Goal: Task Accomplishment & Management: Complete application form

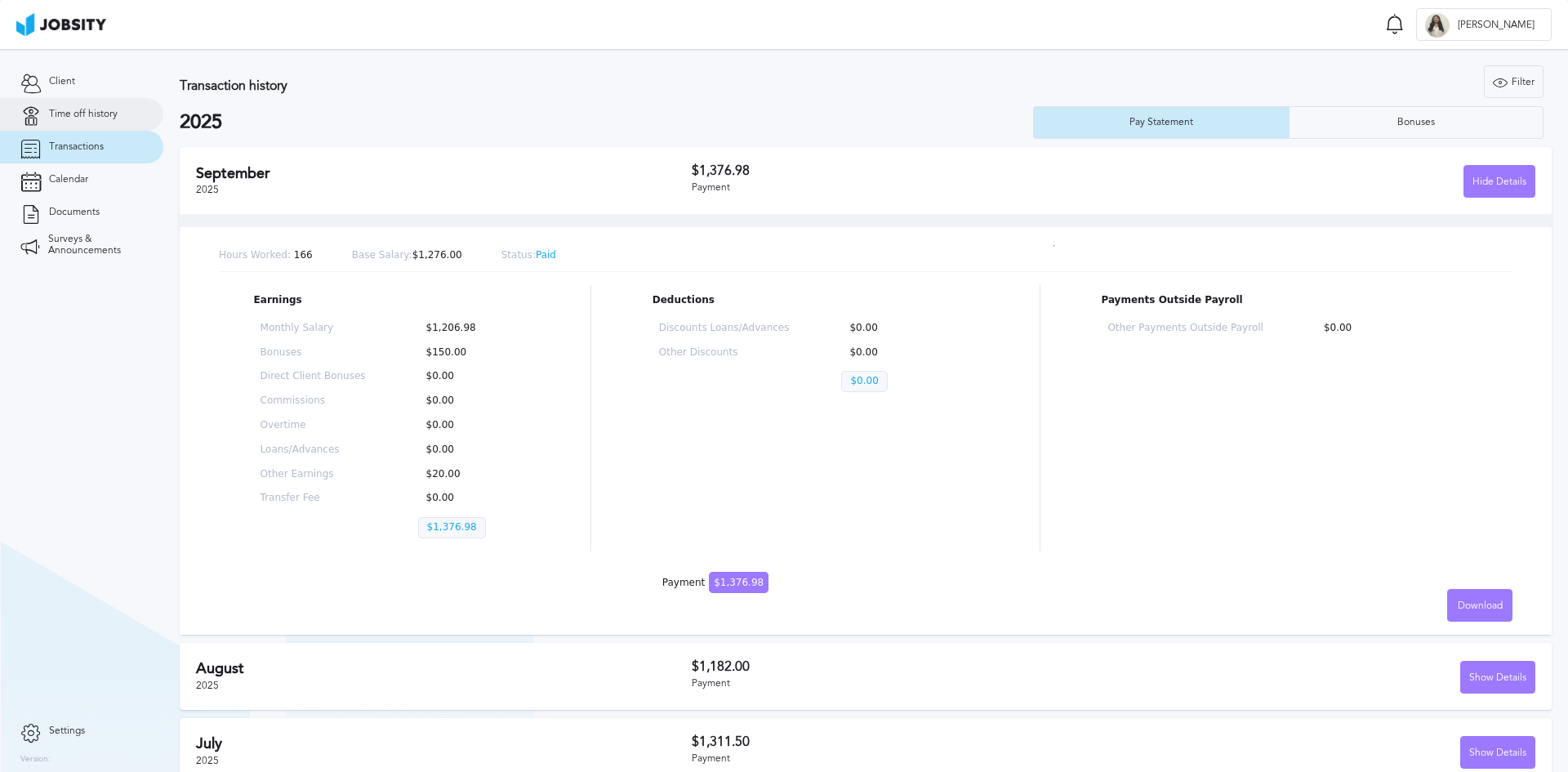
click at [80, 110] on span "Time off history" at bounding box center [83, 114] width 68 height 11
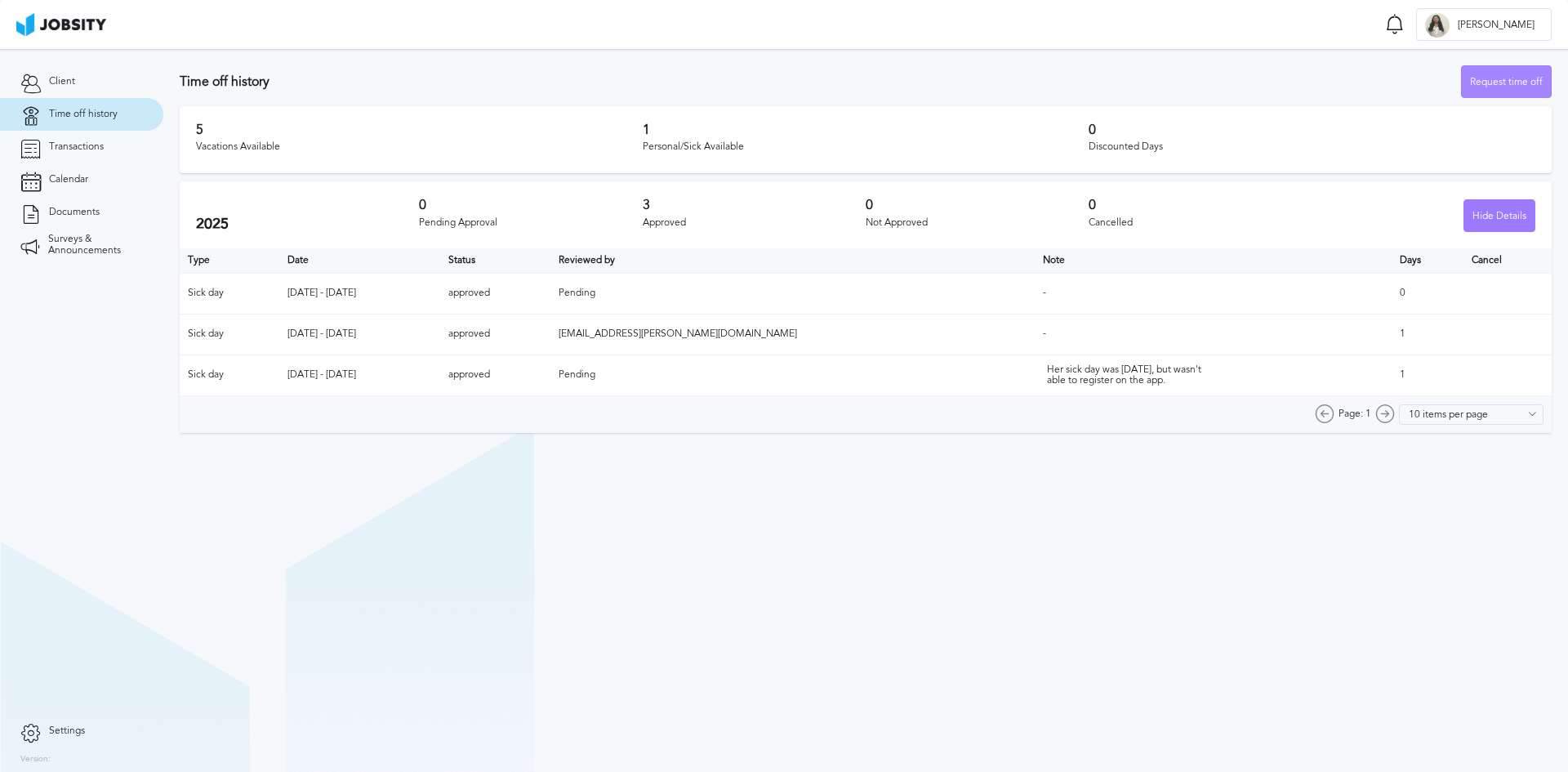
click at [1515, 80] on div "Request time off" at bounding box center [1506, 82] width 89 height 32
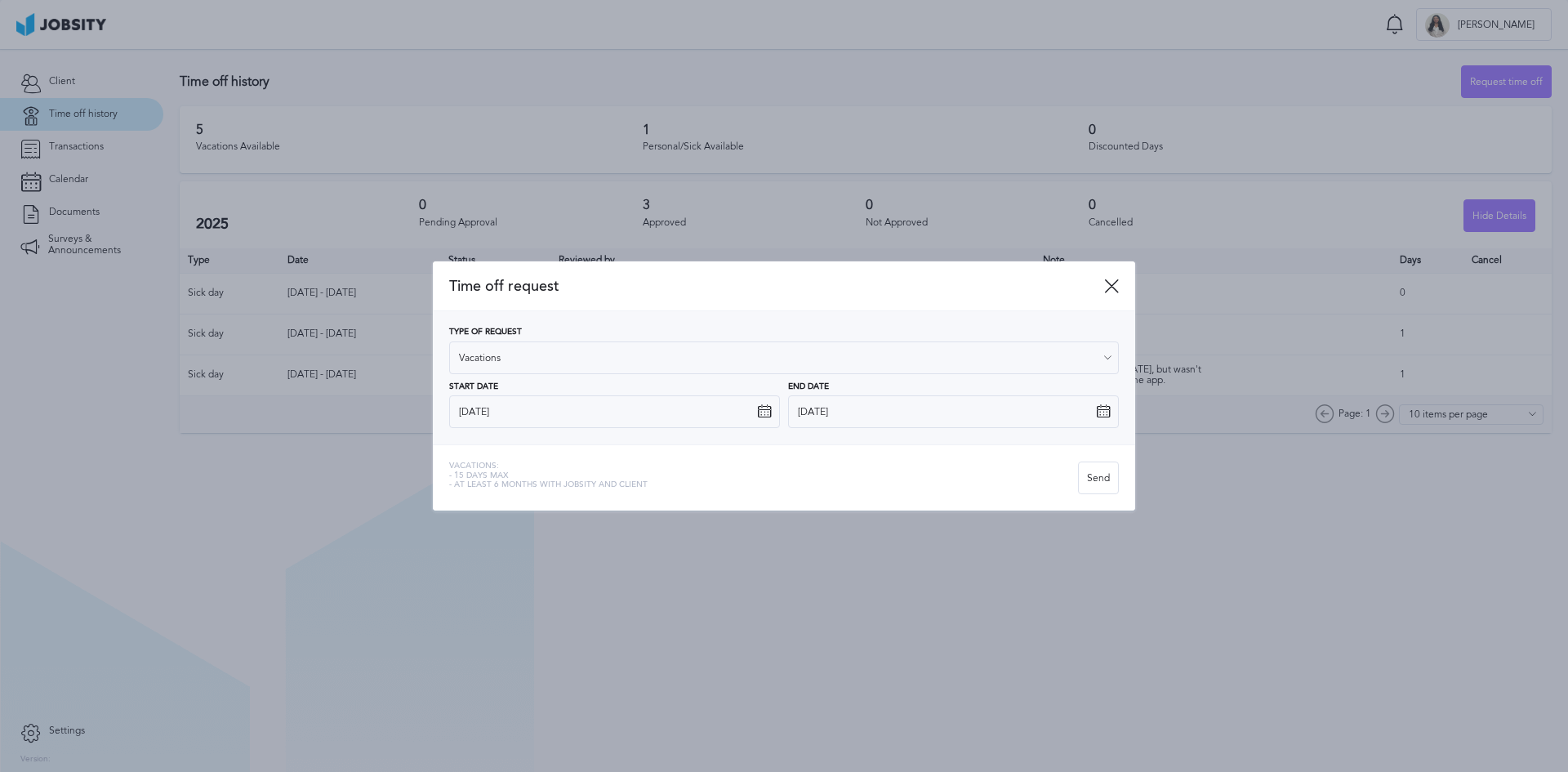
click at [764, 410] on icon at bounding box center [765, 411] width 15 height 15
click at [698, 421] on input "[DATE]" at bounding box center [615, 411] width 331 height 32
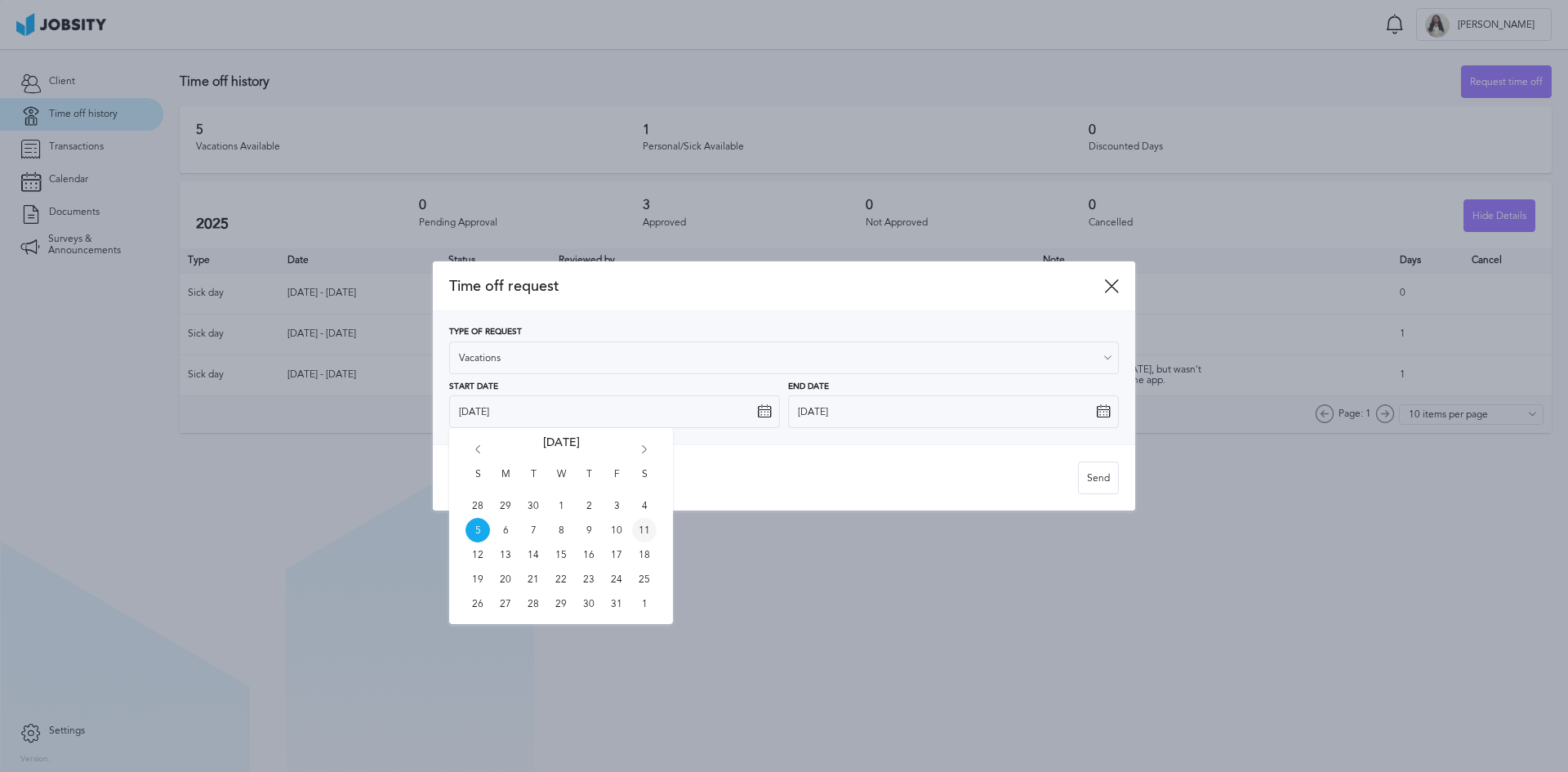
click at [645, 528] on span "11" at bounding box center [644, 530] width 24 height 24
type input "[DATE]"
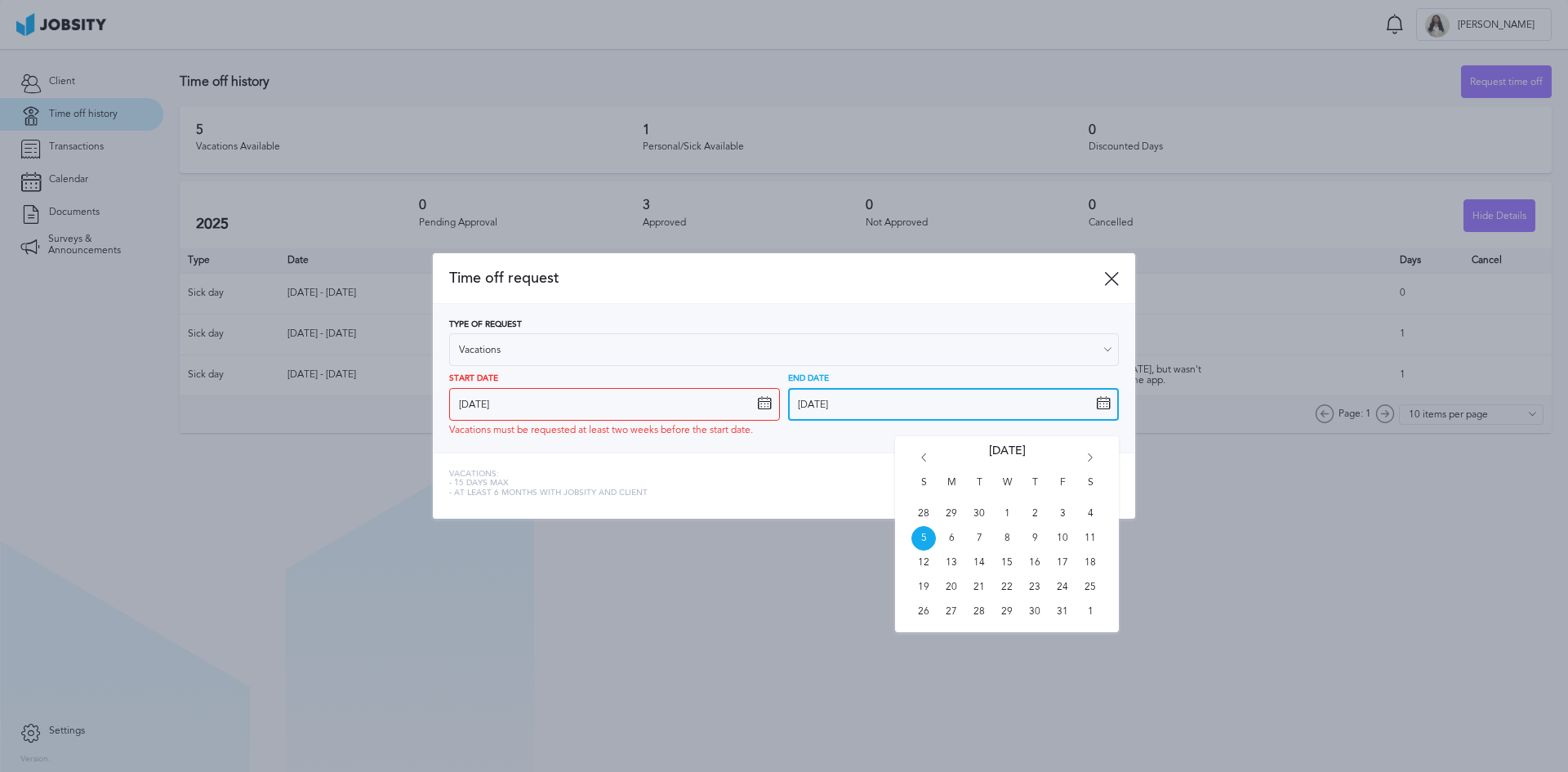
click at [856, 402] on input "[DATE]" at bounding box center [953, 404] width 331 height 32
click at [1087, 542] on span "11" at bounding box center [1090, 538] width 24 height 24
type input "[DATE]"
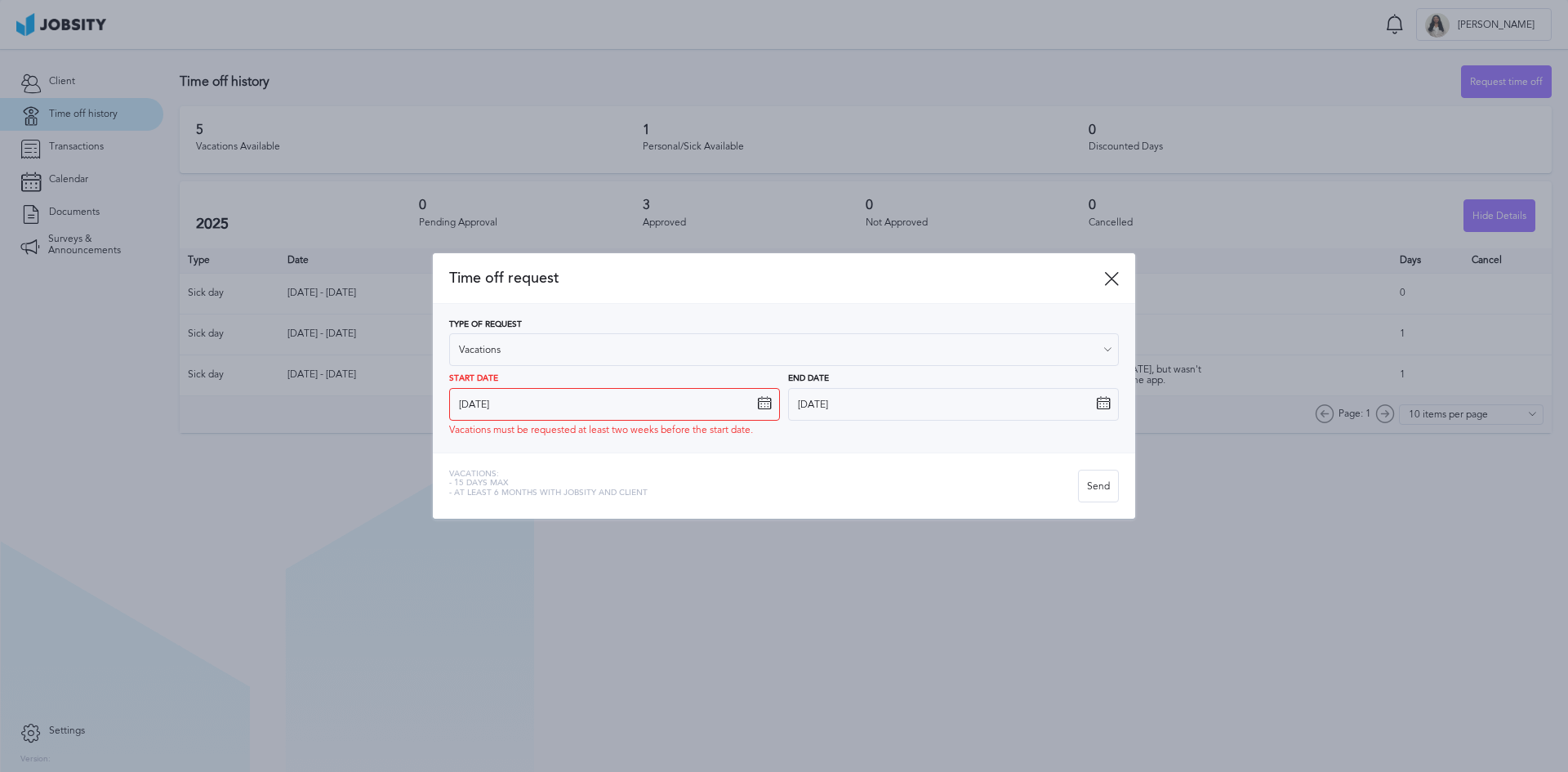
click at [866, 451] on div "Type of Request Vacations Vacations Personal day Sick day PTO Maternity / Pater…" at bounding box center [784, 378] width 703 height 149
click at [1107, 485] on div "Send" at bounding box center [1098, 486] width 39 height 32
click at [1109, 477] on div "Send" at bounding box center [1098, 486] width 39 height 32
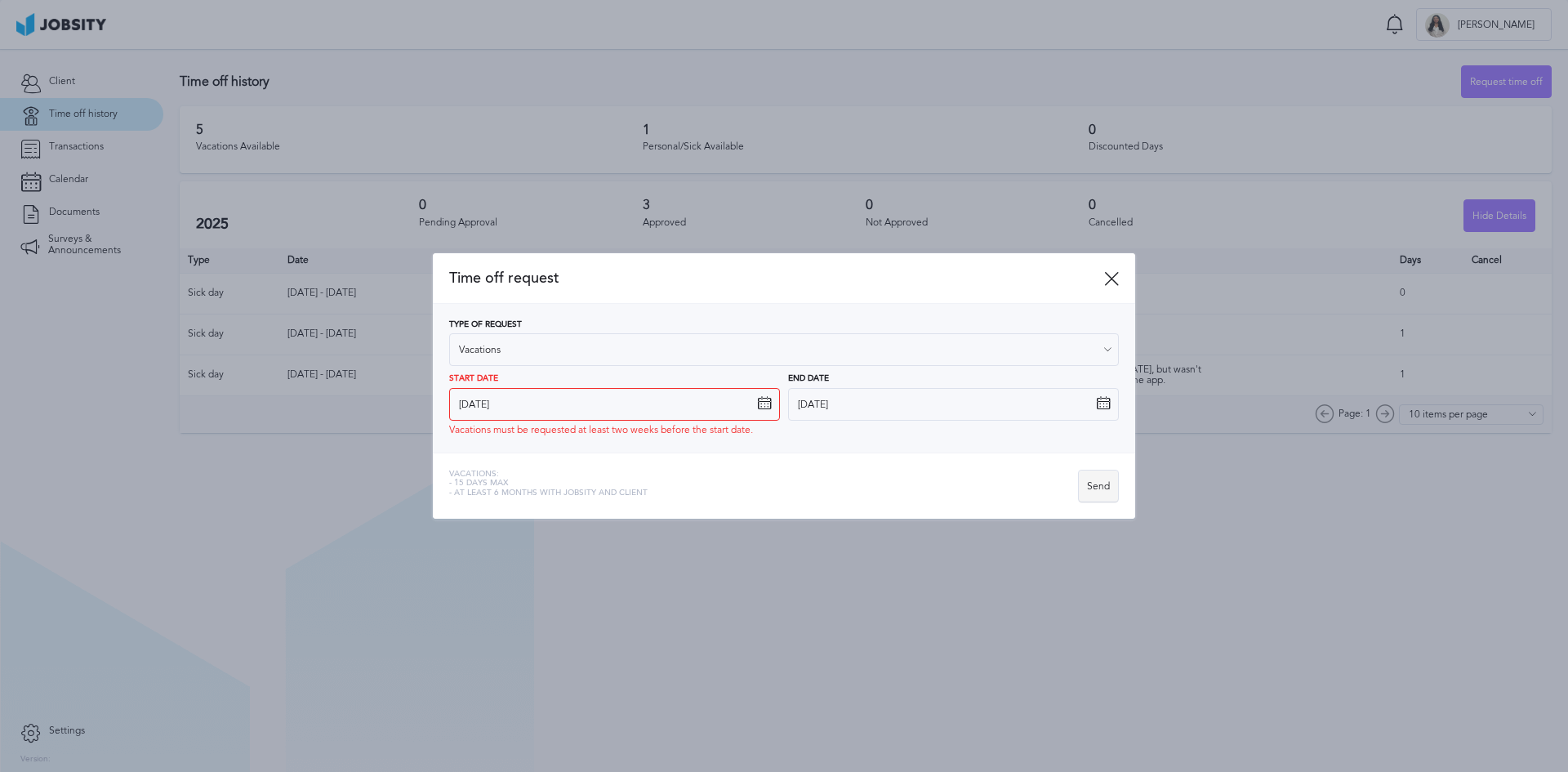
click at [1109, 477] on div "Send" at bounding box center [1098, 486] width 39 height 32
click at [533, 476] on span "Vacations:" at bounding box center [548, 474] width 199 height 10
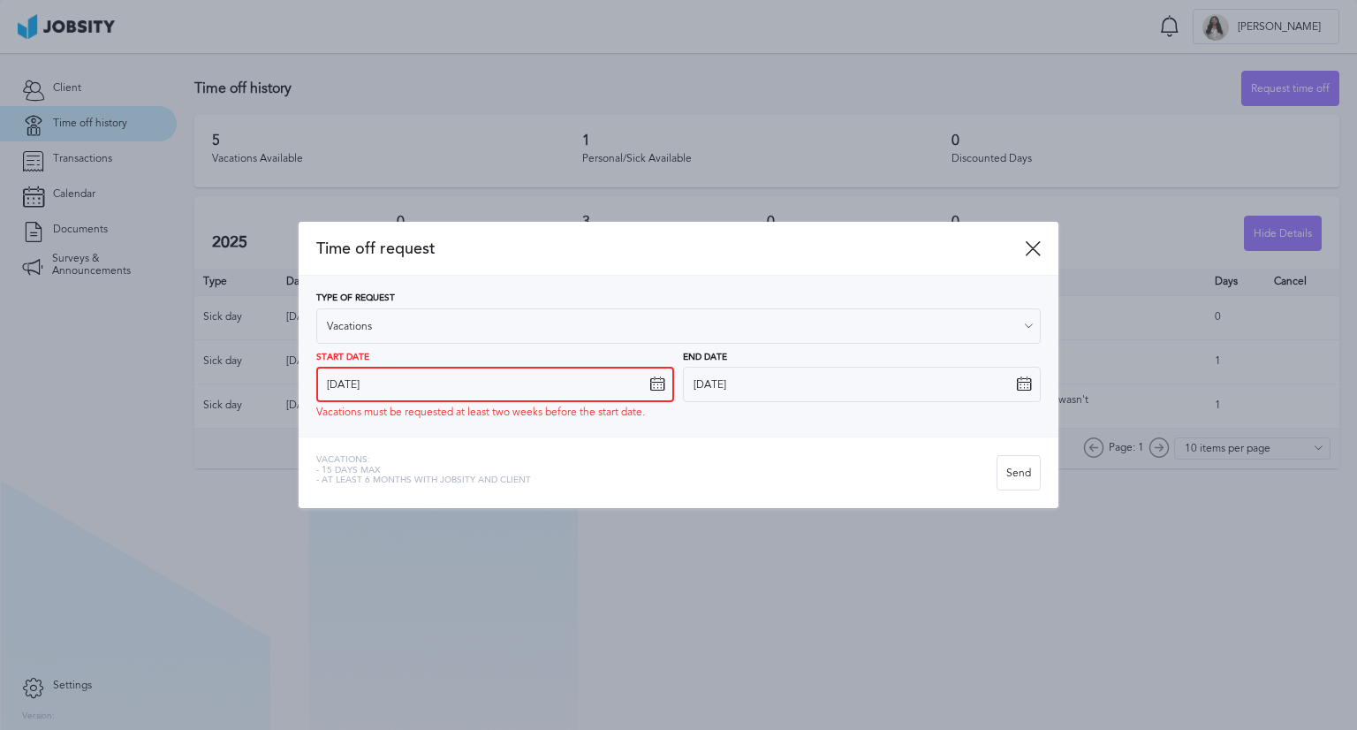
click at [643, 380] on input "[DATE]" at bounding box center [495, 384] width 358 height 35
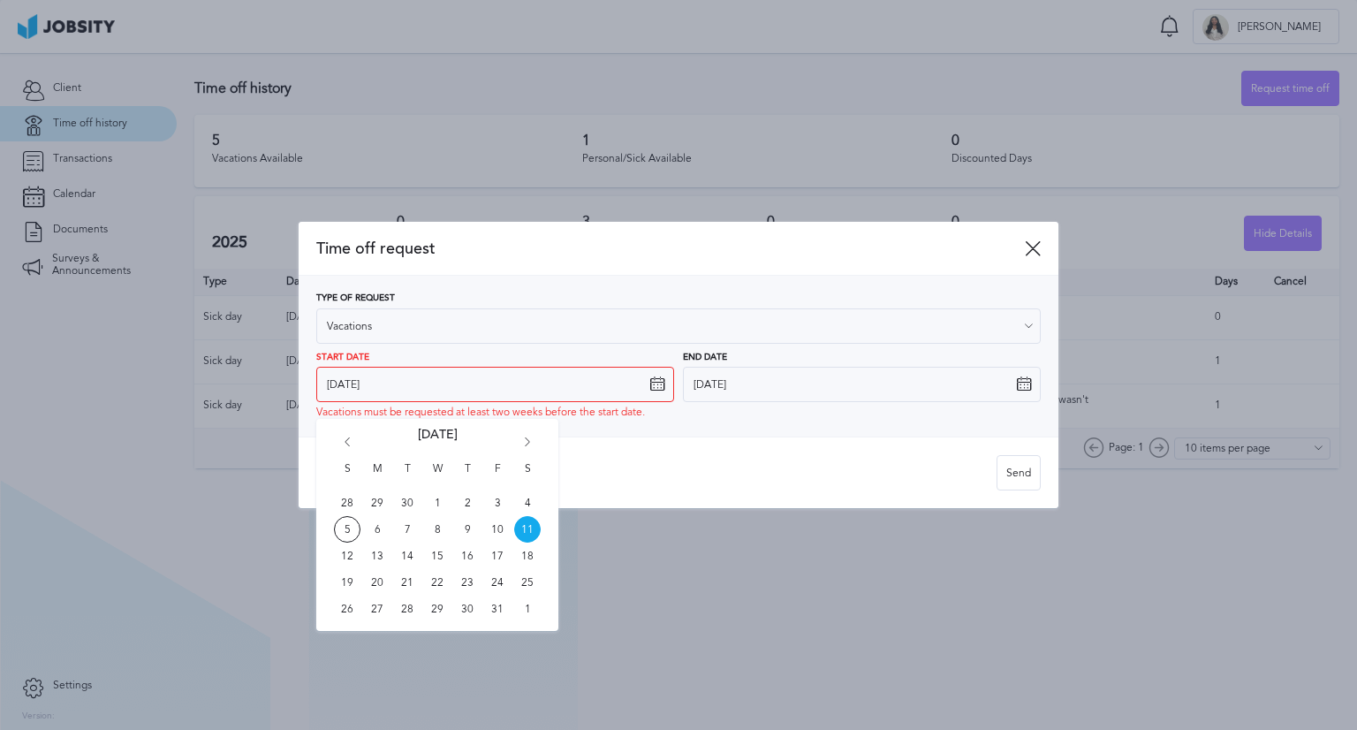
click at [802, 551] on div at bounding box center [678, 365] width 1357 height 730
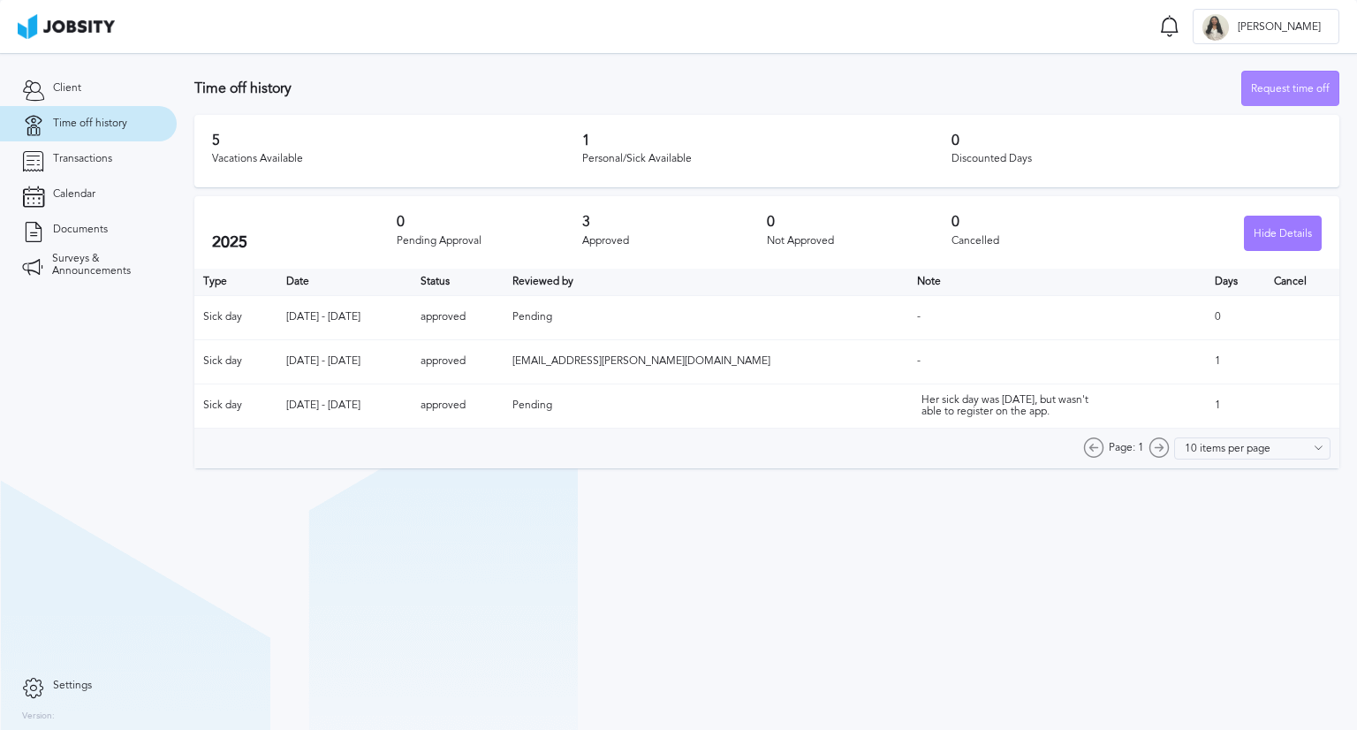
click at [1294, 101] on div "Request time off" at bounding box center [1290, 89] width 96 height 35
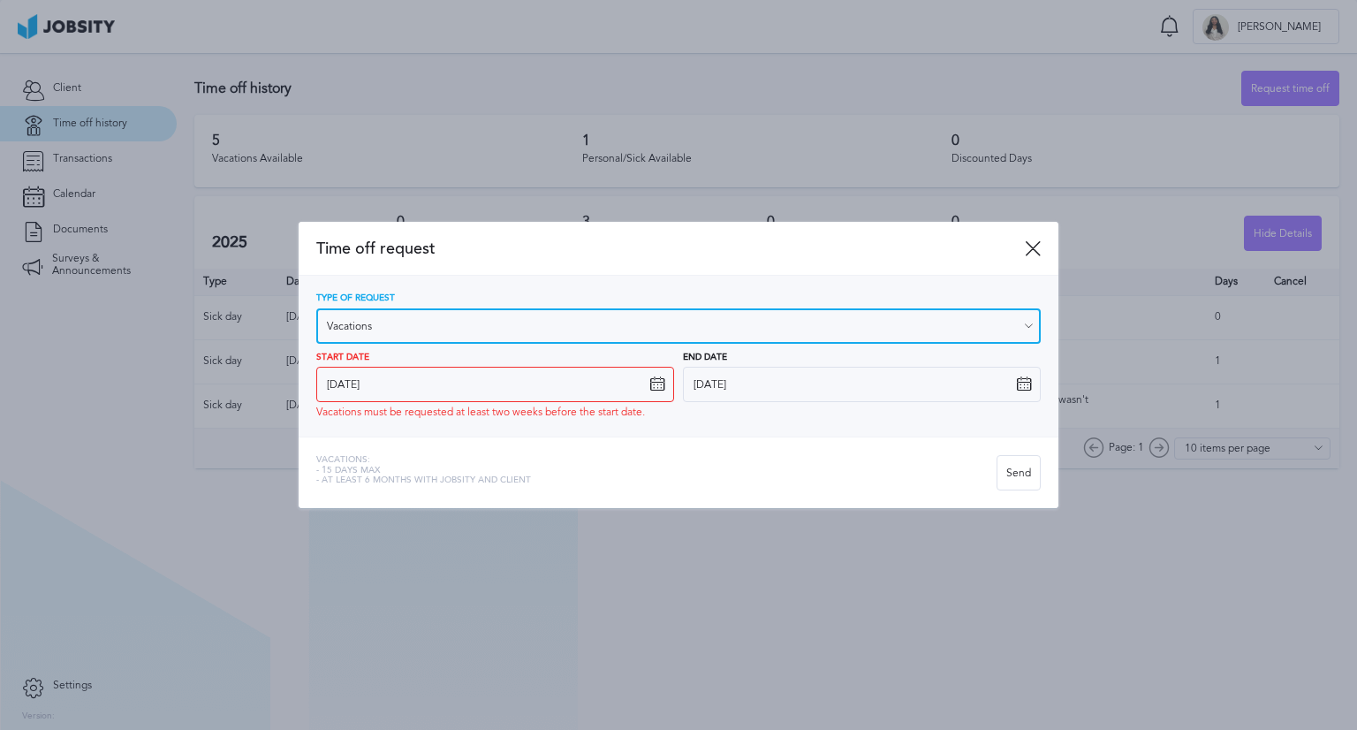
click at [647, 324] on input "Vacations" at bounding box center [678, 325] width 724 height 35
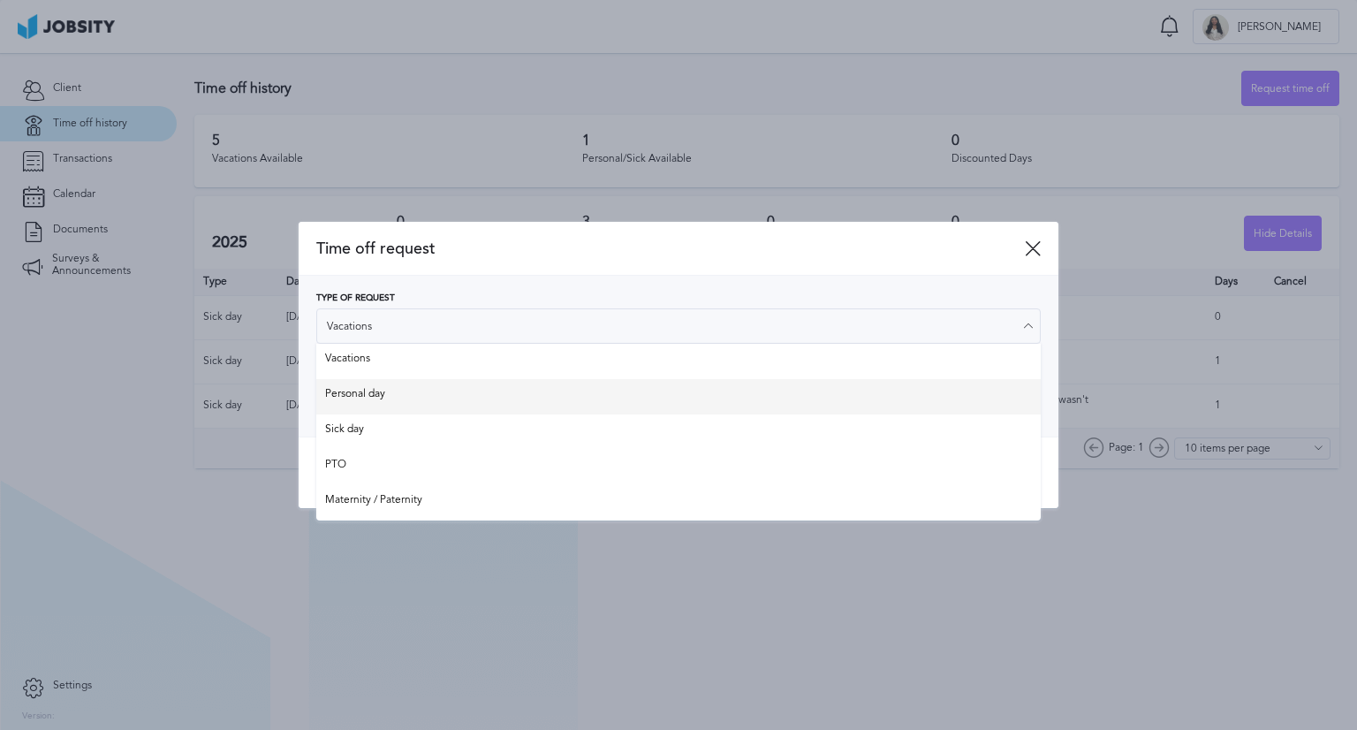
type input "Personal day"
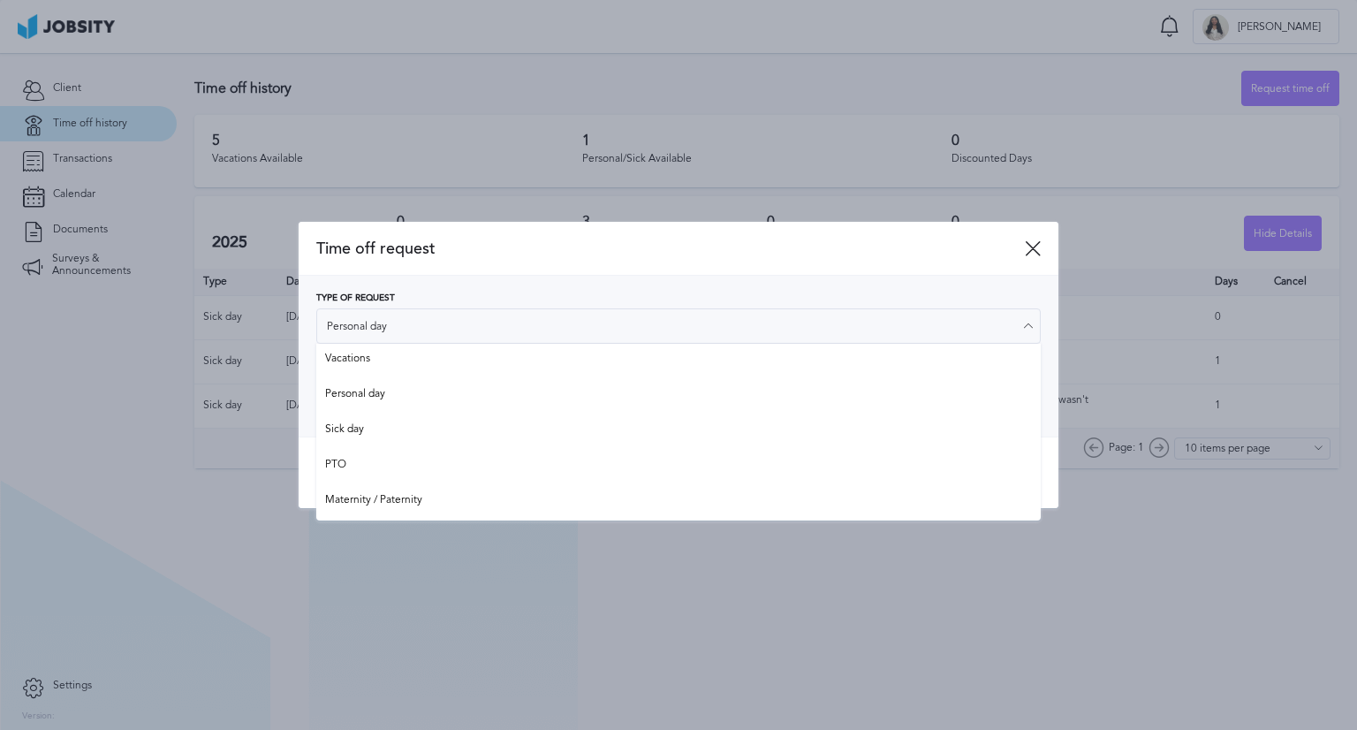
click at [385, 395] on div "Type of Request Personal day Vacations Personal day Sick day PTO Maternity / Pa…" at bounding box center [678, 355] width 724 height 125
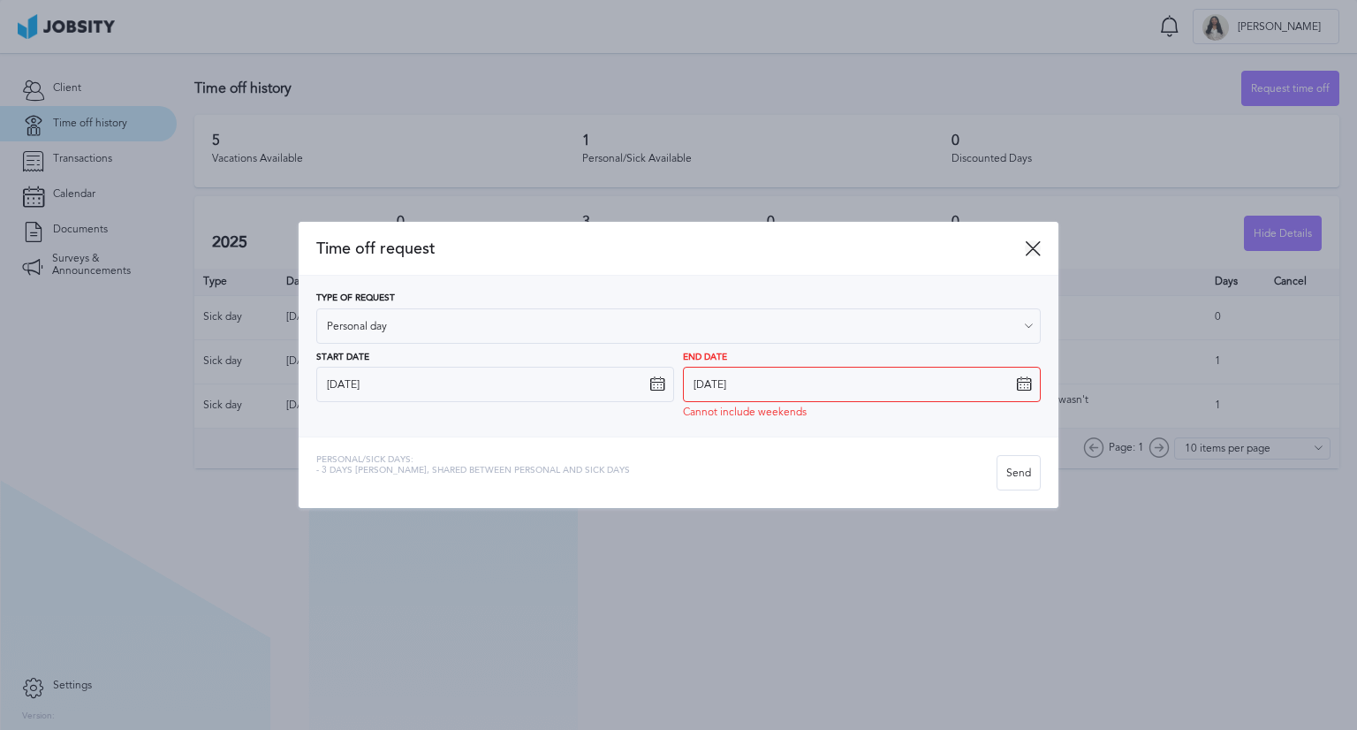
click at [1028, 247] on icon at bounding box center [1033, 248] width 16 height 16
